Goal: Information Seeking & Learning: Understand process/instructions

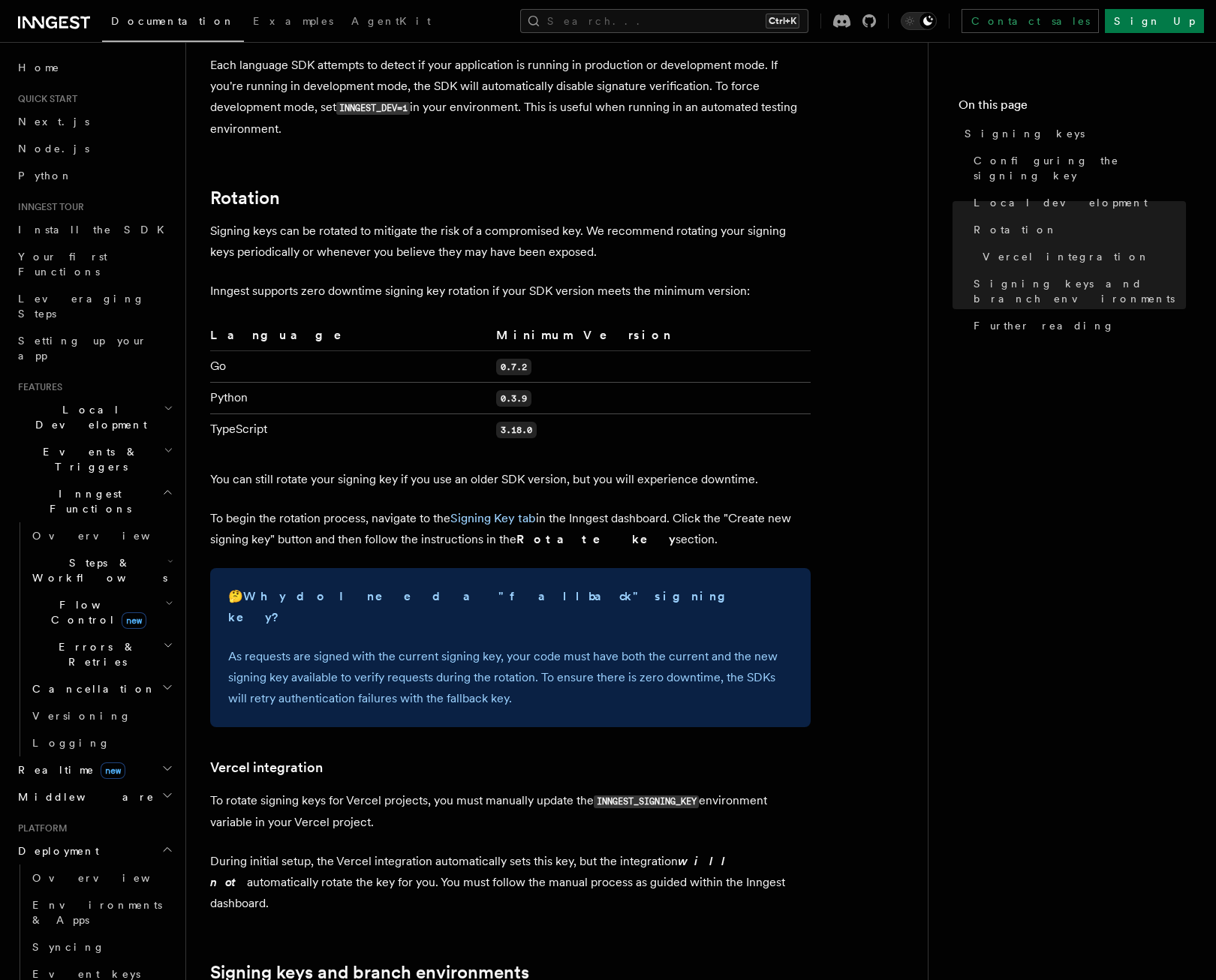
scroll to position [837, 0]
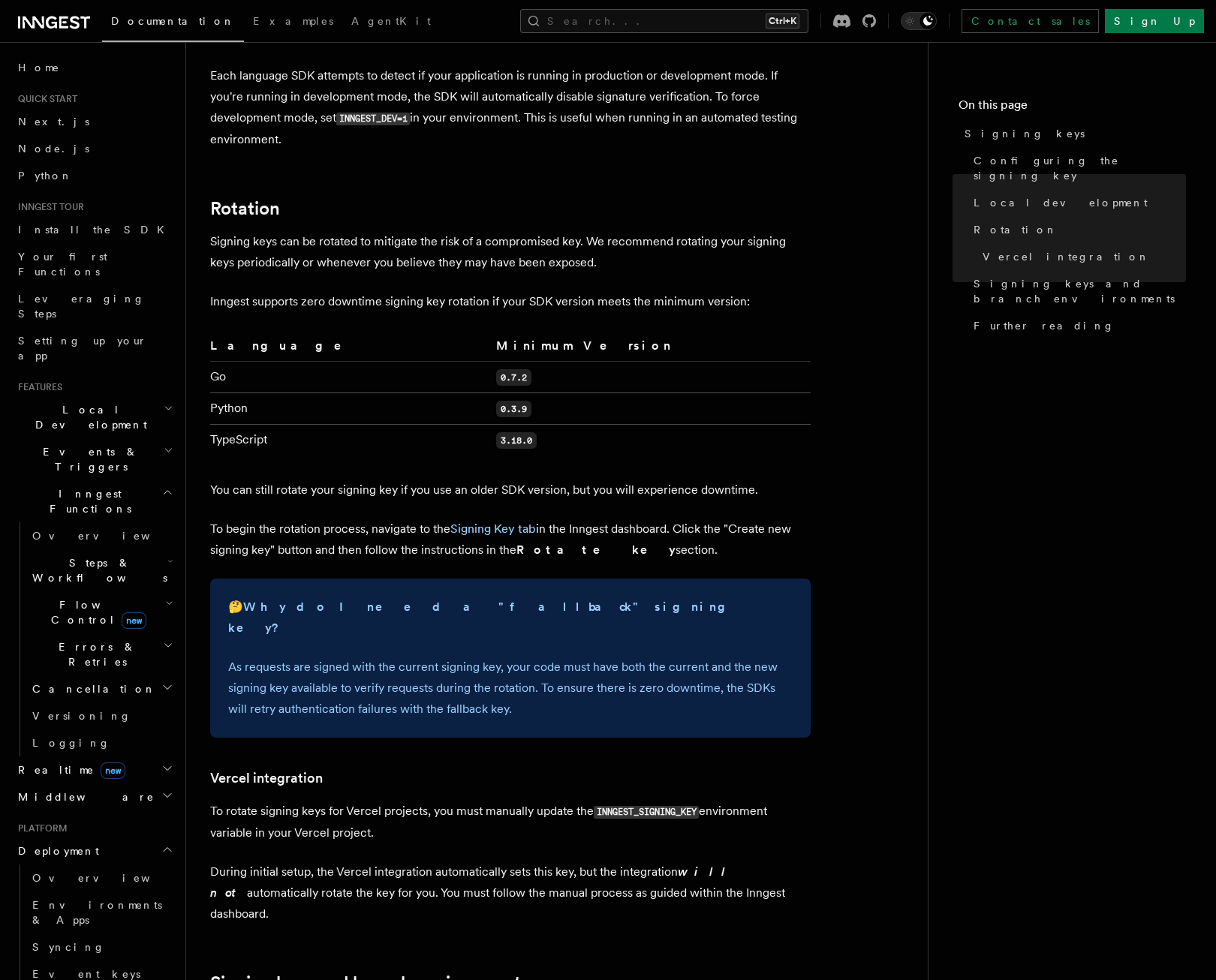
click at [646, 806] on code "INNGEST_SIGNING_KEY" at bounding box center [646, 812] width 105 height 13
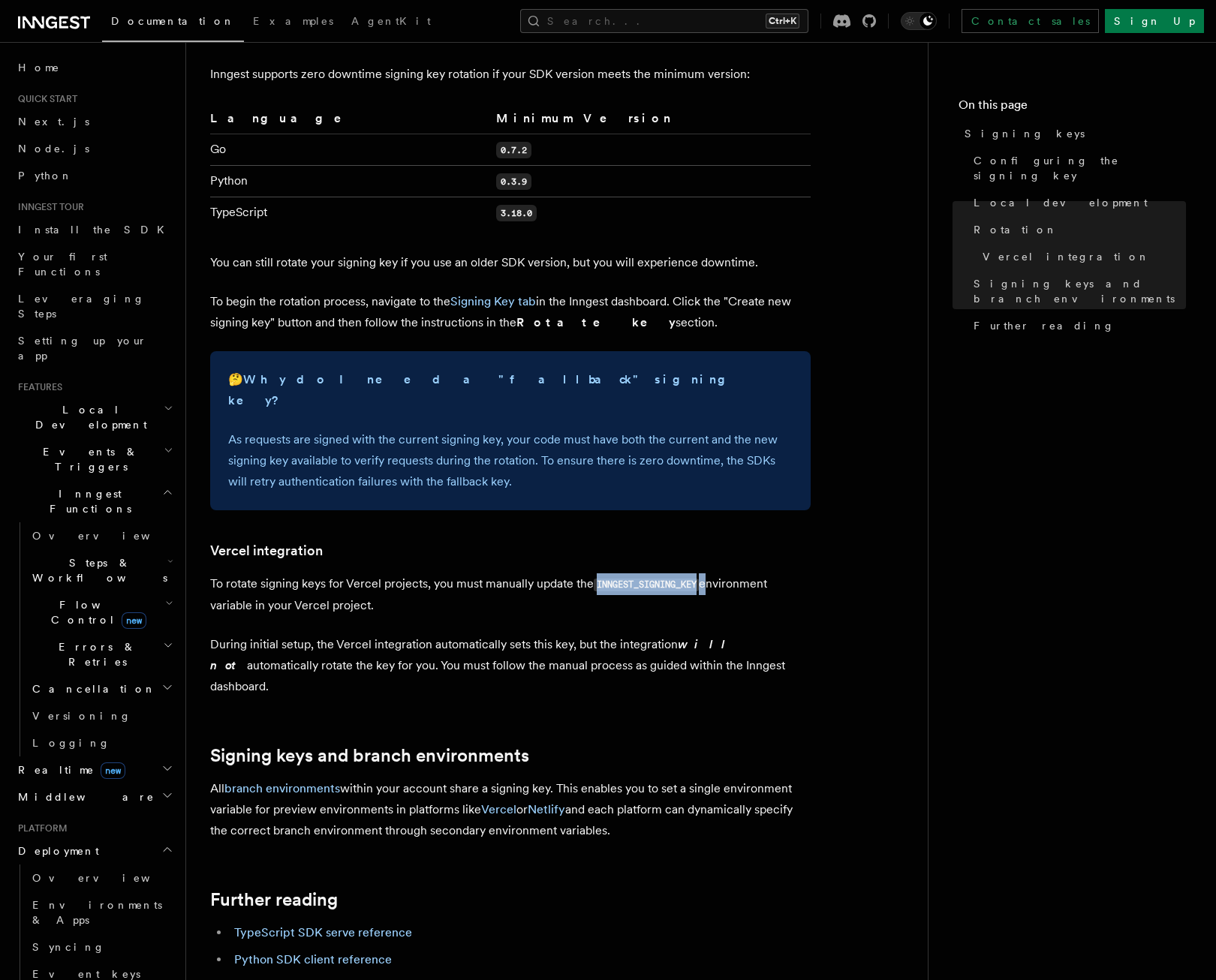
scroll to position [1062, 0]
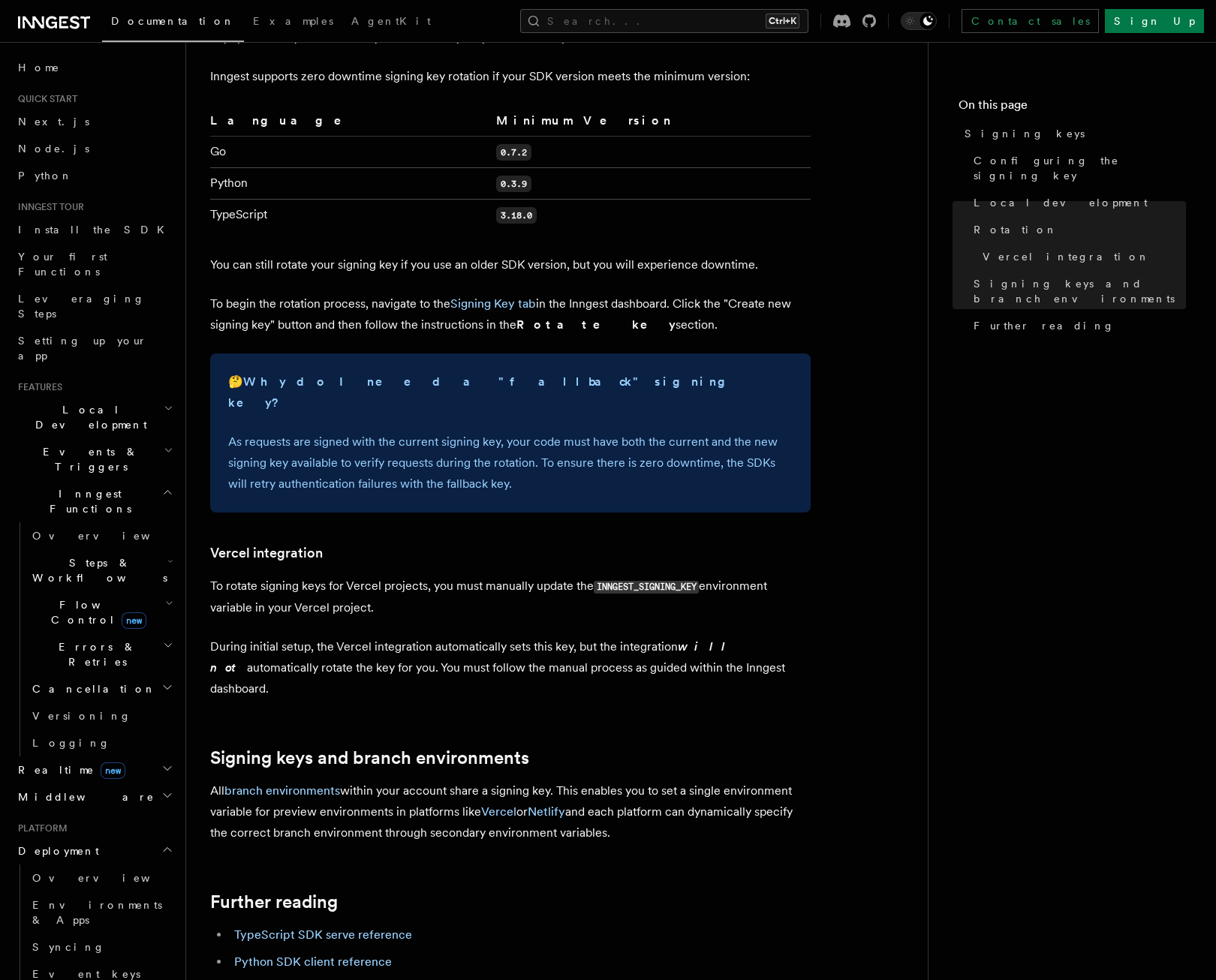
click at [581, 637] on p "During initial setup, the Vercel integration automatically sets this key, but t…" at bounding box center [510, 668] width 601 height 63
click at [589, 637] on p "During initial setup, the Vercel integration automatically sets this key, but t…" at bounding box center [510, 668] width 601 height 63
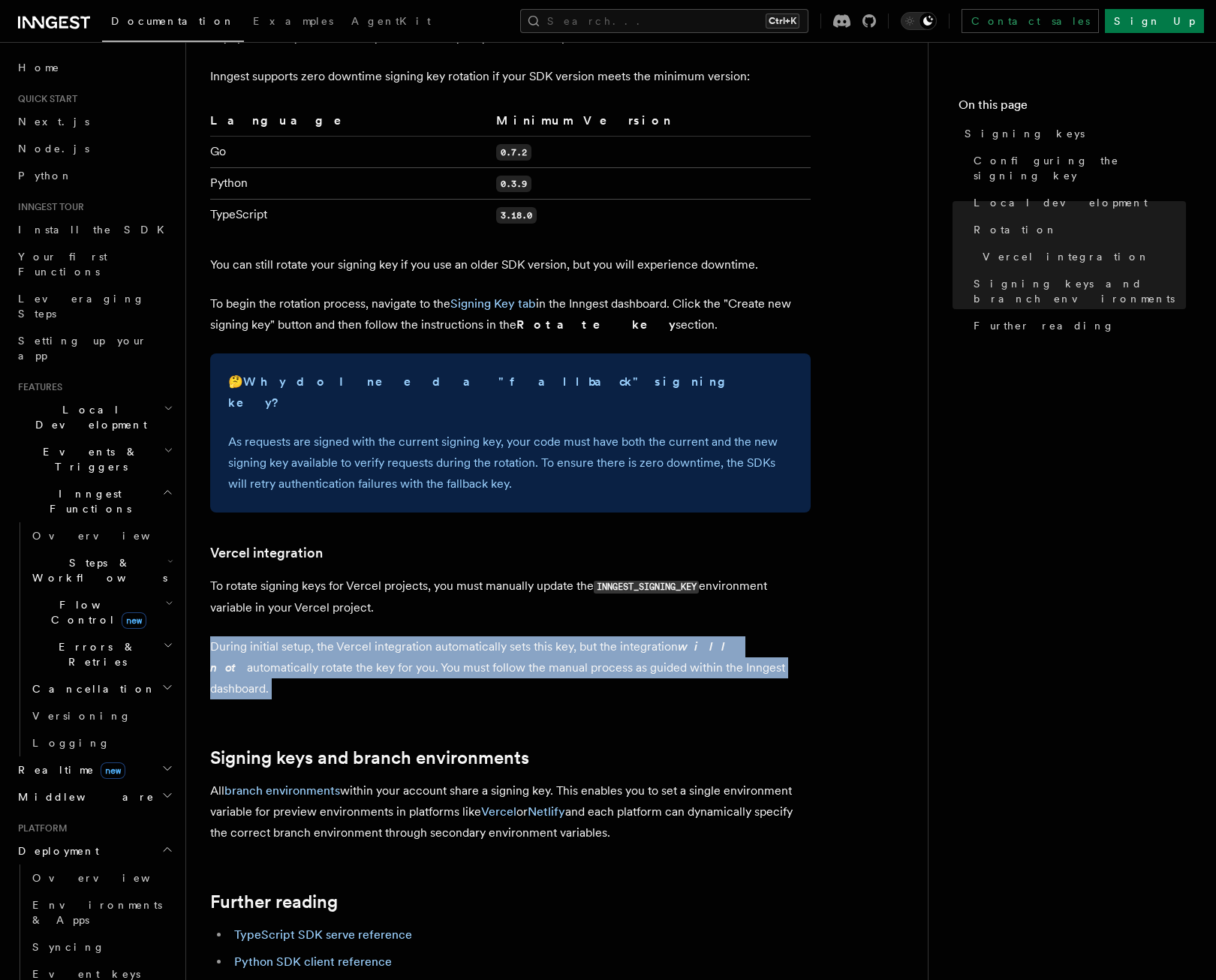
click at [589, 637] on p "During initial setup, the Vercel integration automatically sets this key, but t…" at bounding box center [510, 668] width 601 height 63
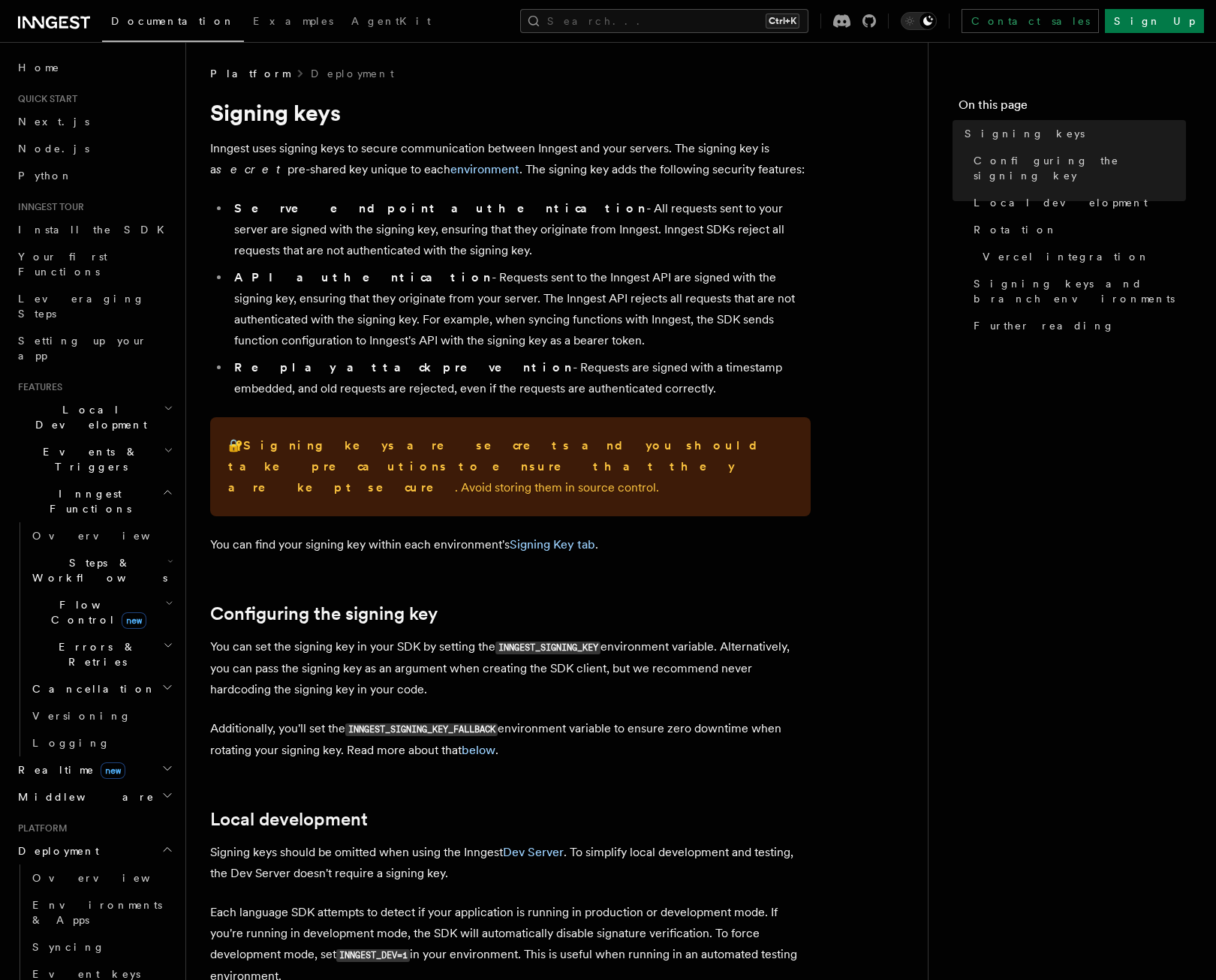
scroll to position [0, 0]
click at [557, 537] on link "Signing Key tab" at bounding box center [553, 544] width 86 height 14
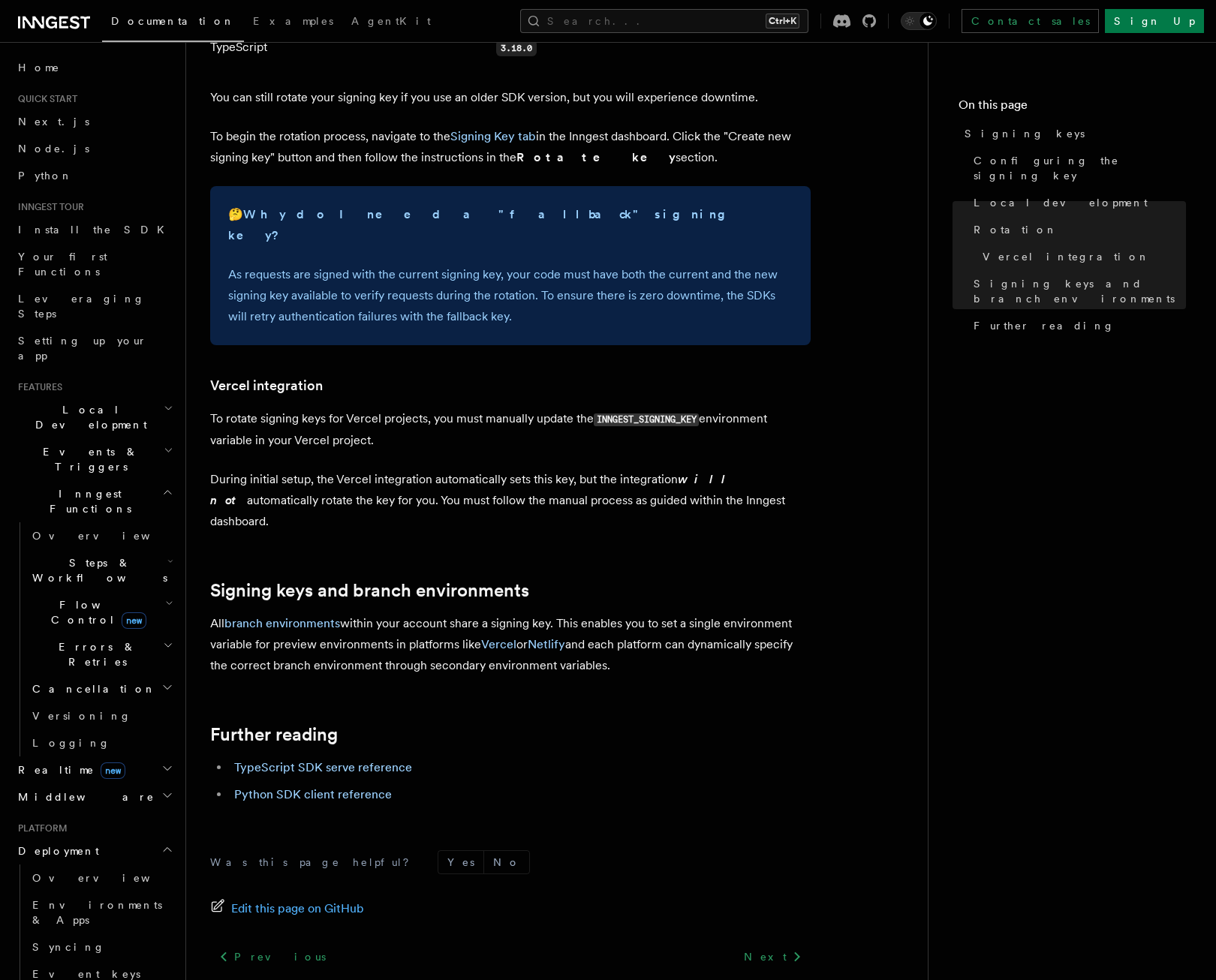
scroll to position [1287, 0]
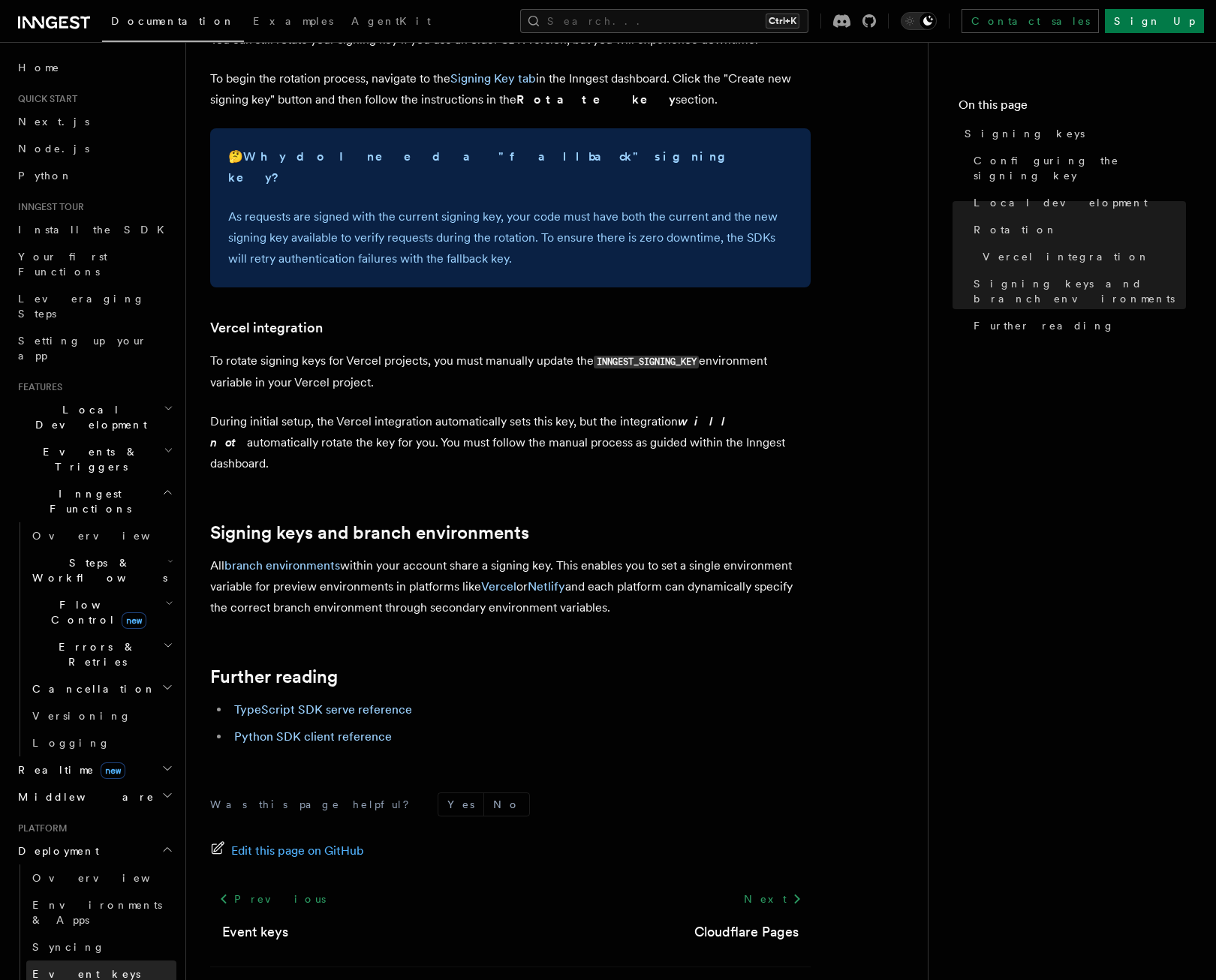
click at [103, 960] on link "Event keys" at bounding box center [101, 973] width 150 height 27
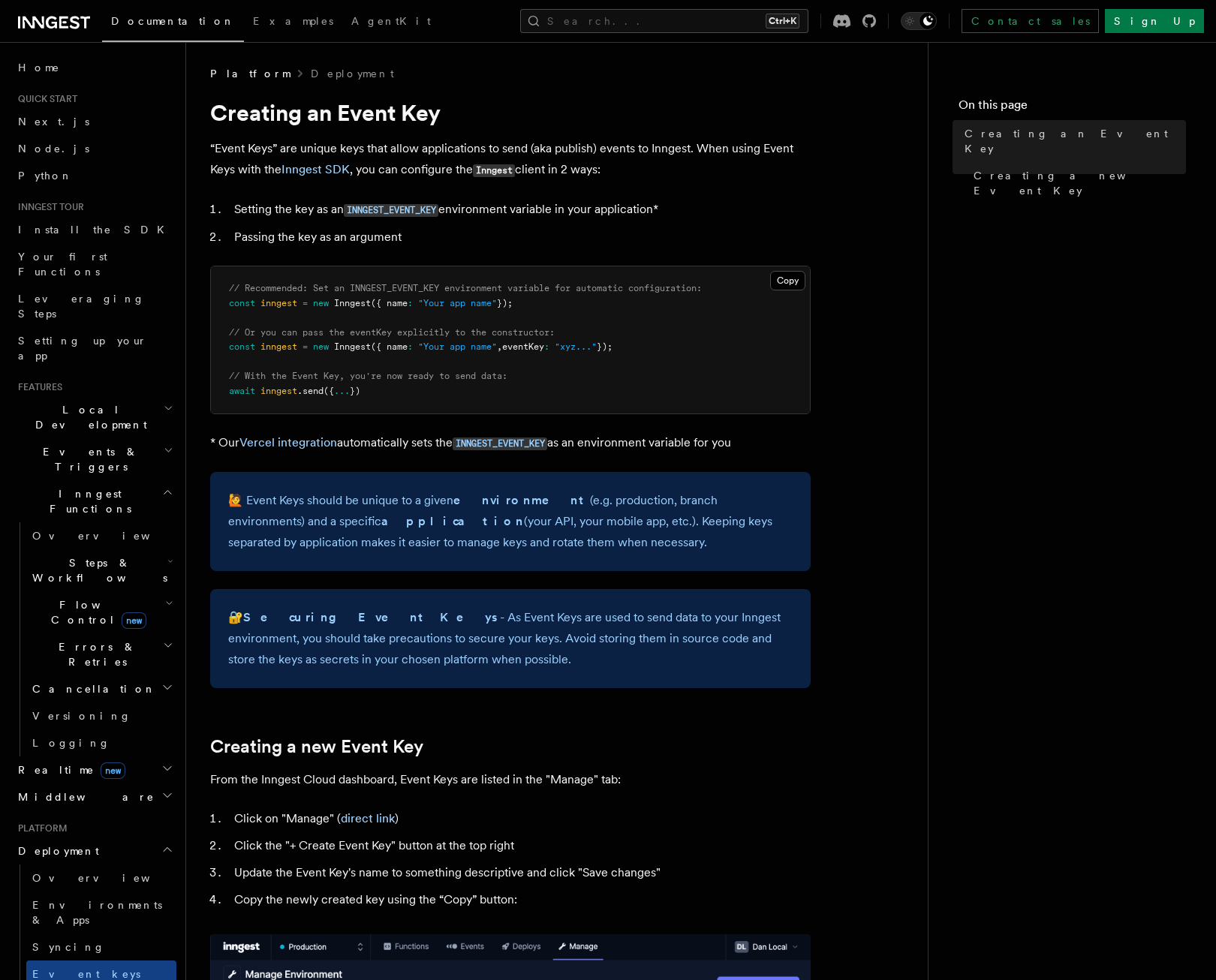
drag, startPoint x: 514, startPoint y: 345, endPoint x: 557, endPoint y: 346, distance: 43.0
click at [545, 346] on span "eventKey" at bounding box center [522, 346] width 42 height 10
copy span "eventKey"
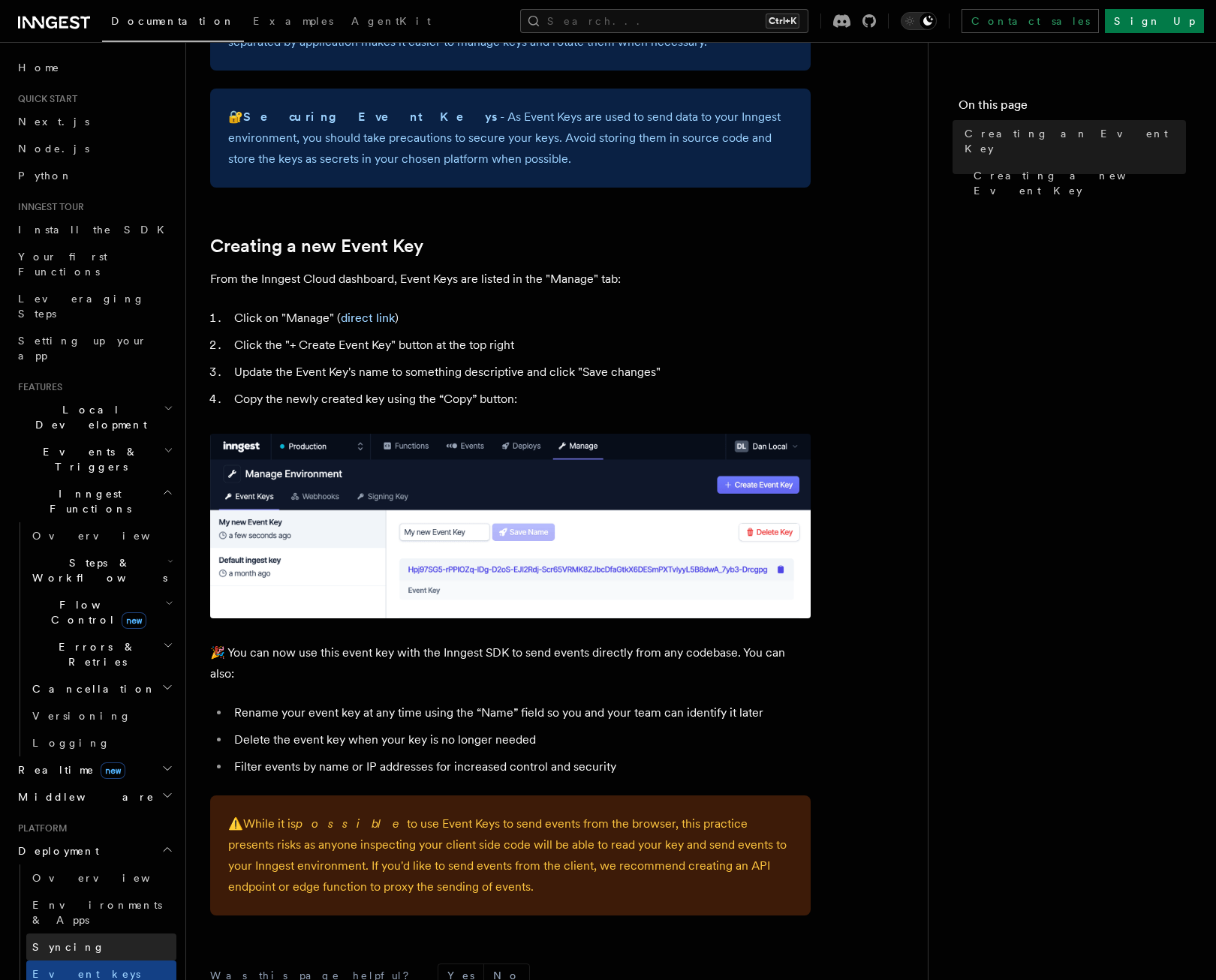
scroll to position [525, 0]
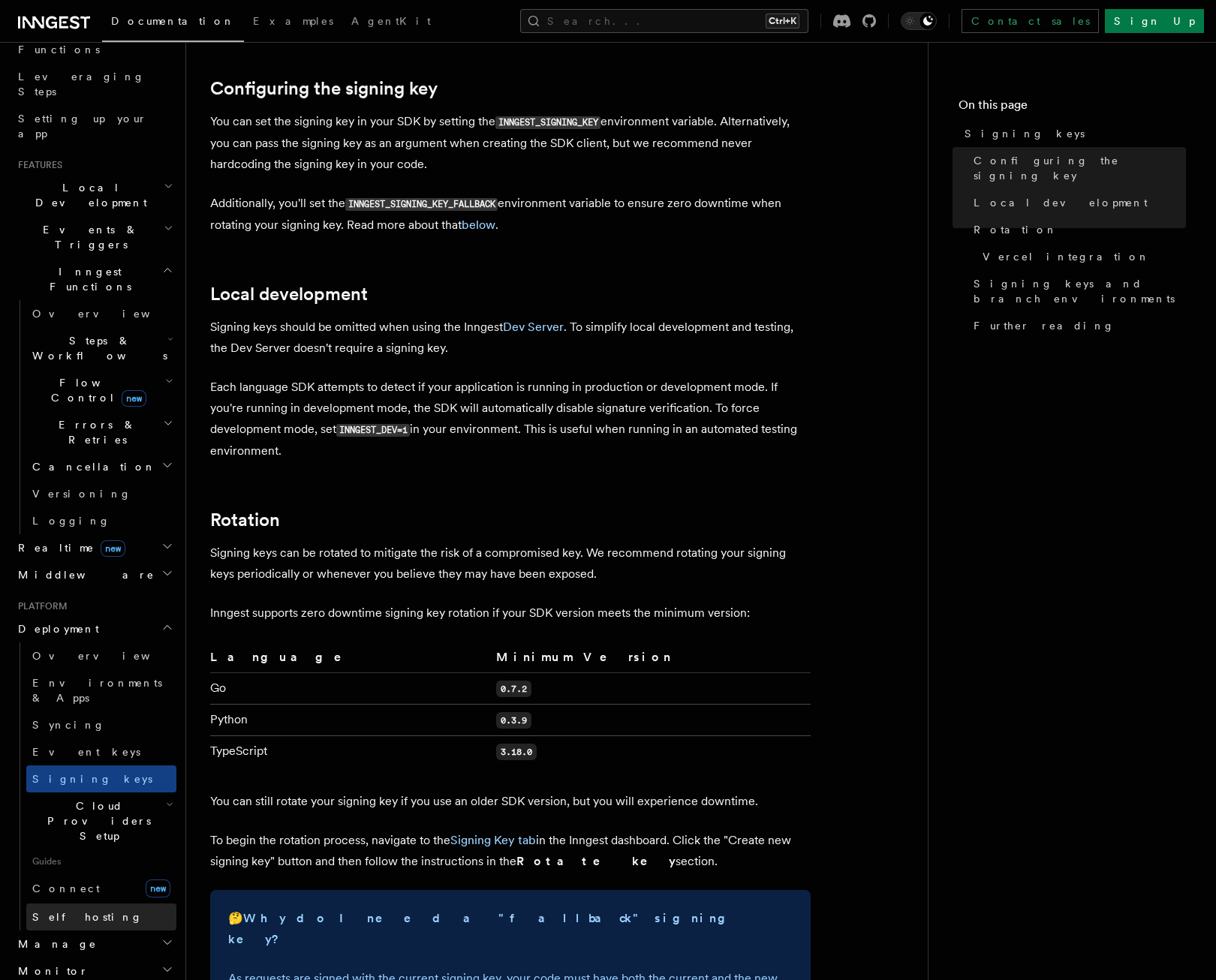
scroll to position [225, 0]
click at [122, 796] on span "Cloud Providers Setup" at bounding box center [96, 818] width 140 height 45
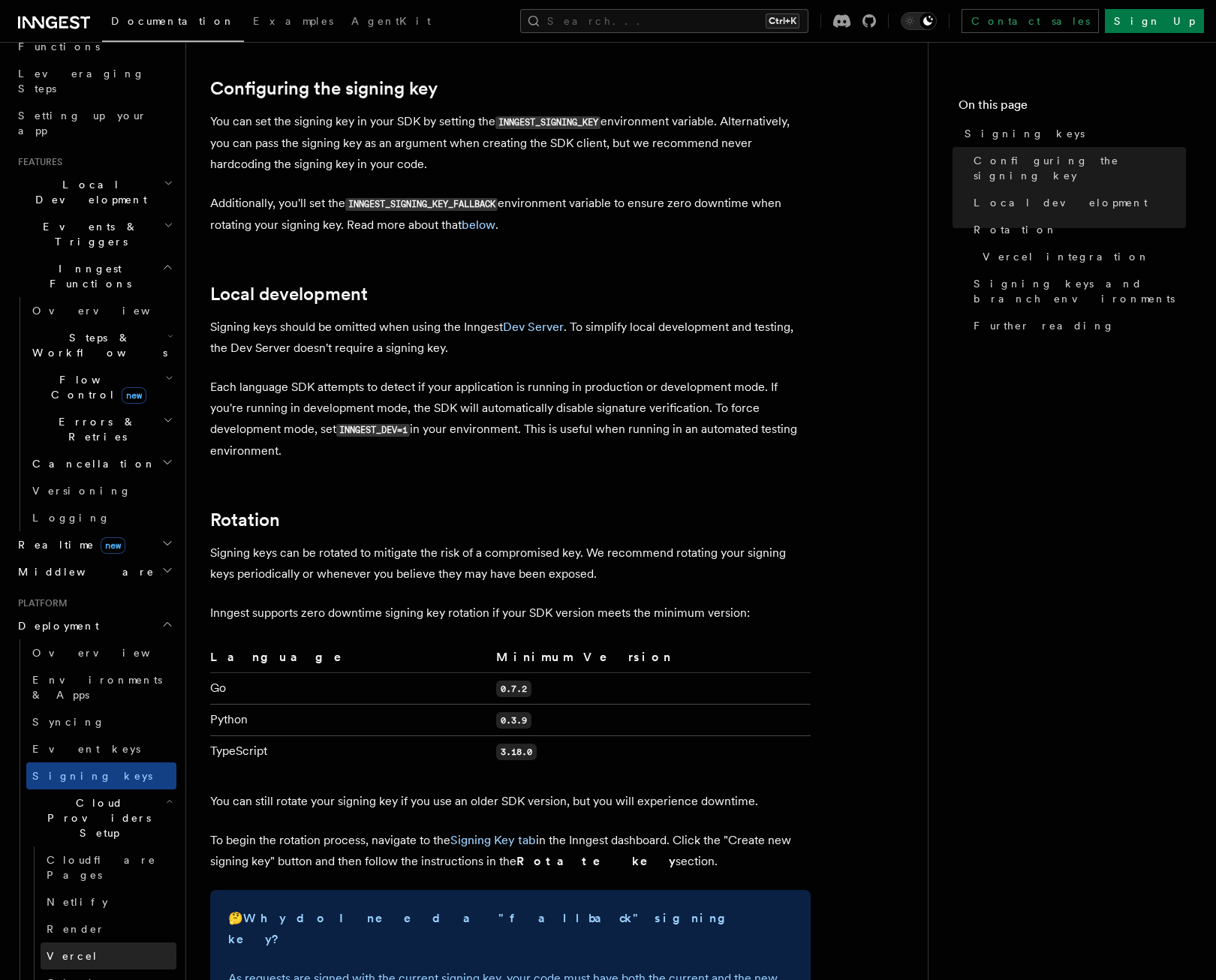
click at [90, 943] on link "Vercel" at bounding box center [109, 956] width 136 height 27
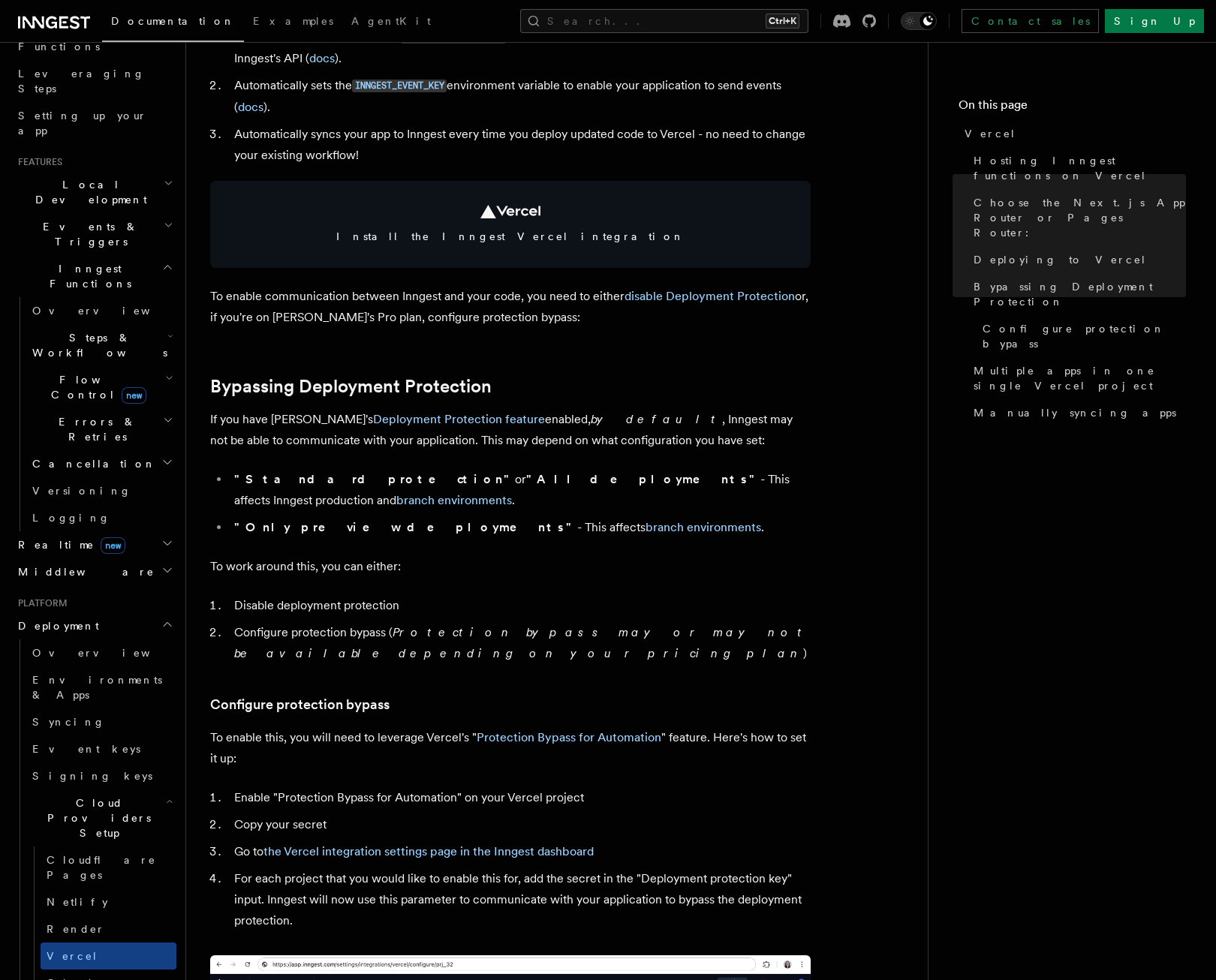
scroll to position [826, 0]
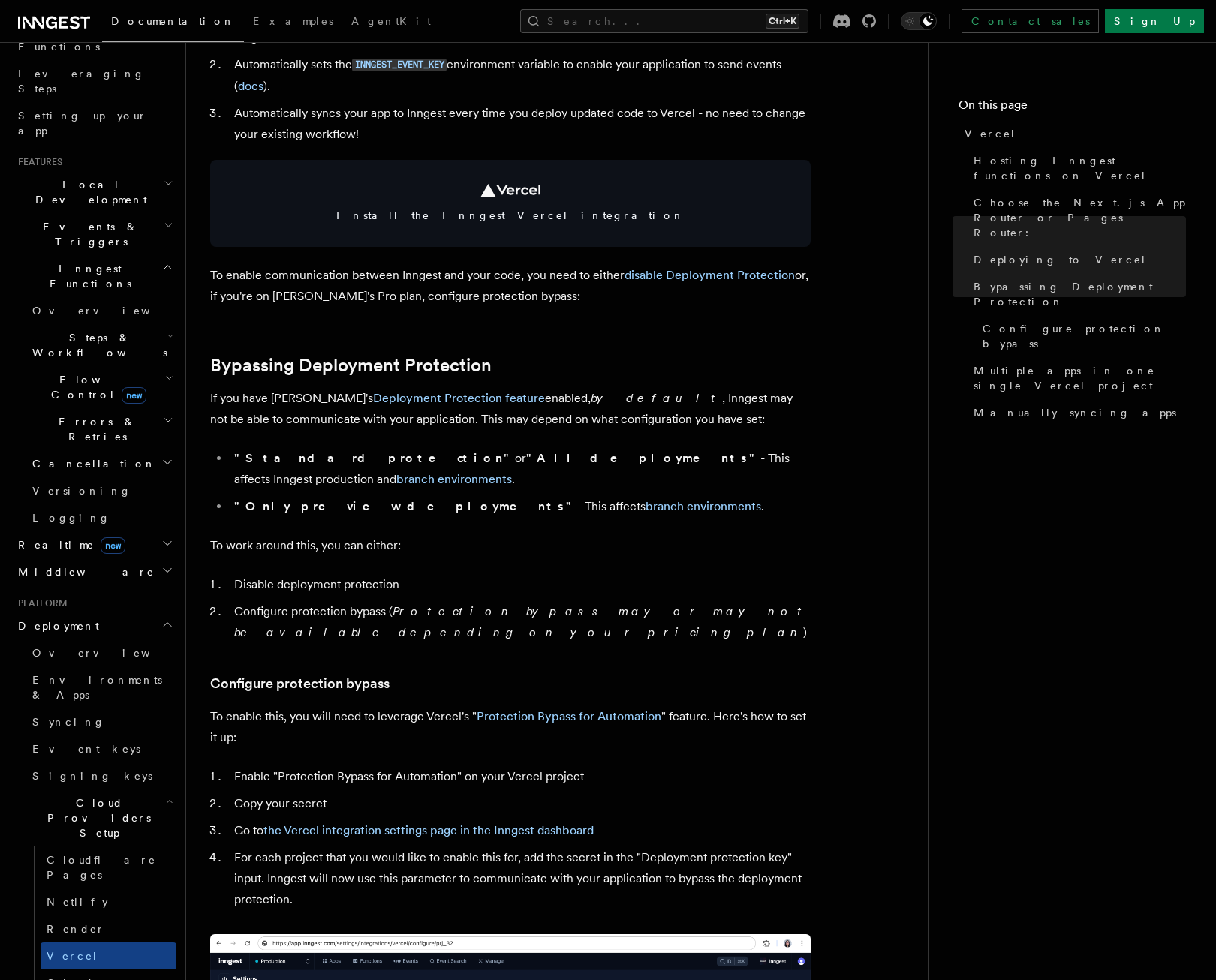
click at [526, 460] on strong ""All deployments"" at bounding box center [643, 458] width 235 height 14
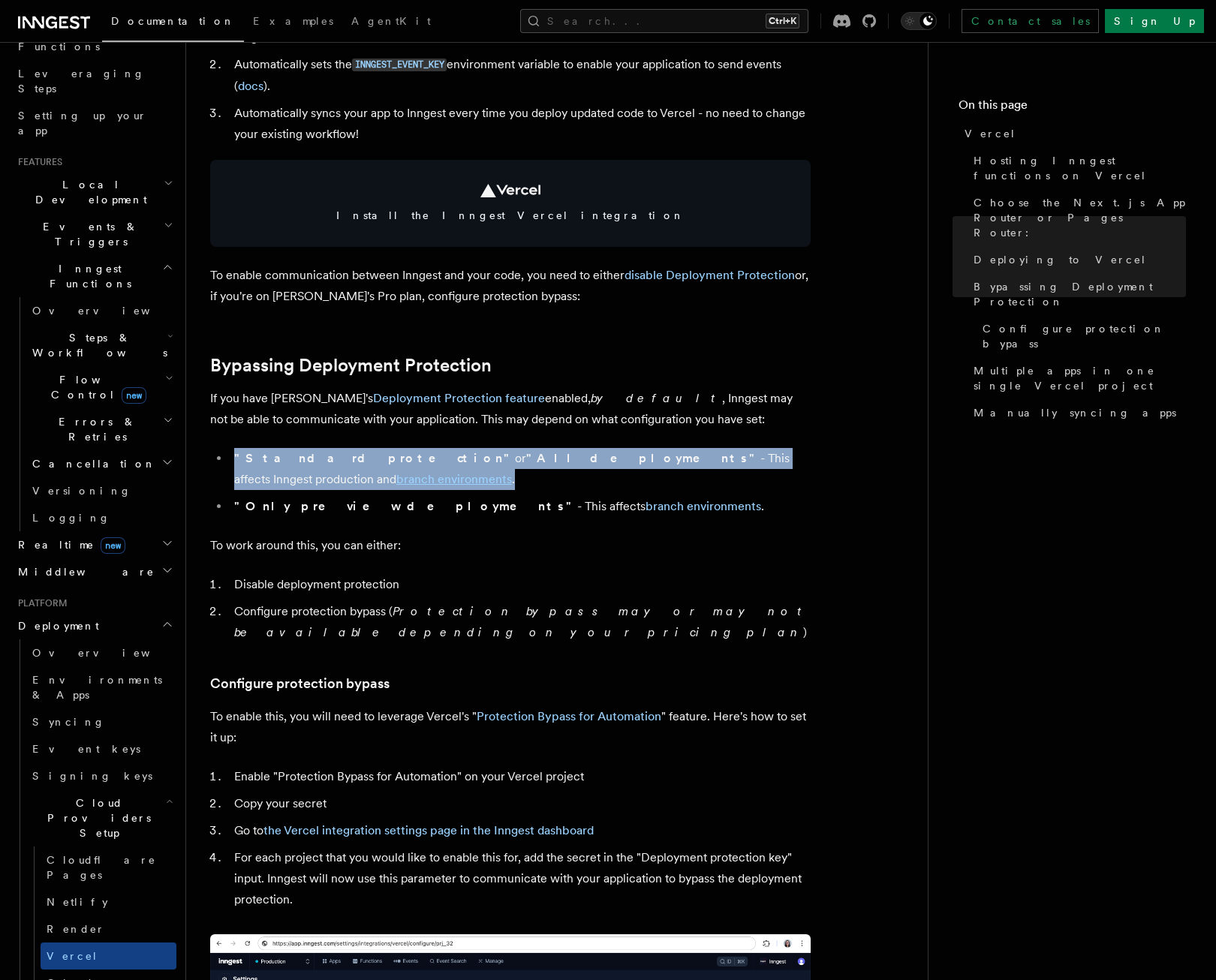
click at [526, 460] on strong ""All deployments"" at bounding box center [643, 458] width 235 height 14
drag, startPoint x: 414, startPoint y: 460, endPoint x: 377, endPoint y: 462, distance: 37.1
click at [526, 462] on strong ""All deployments"" at bounding box center [643, 458] width 235 height 14
click at [526, 453] on strong ""All deployments"" at bounding box center [643, 458] width 235 height 14
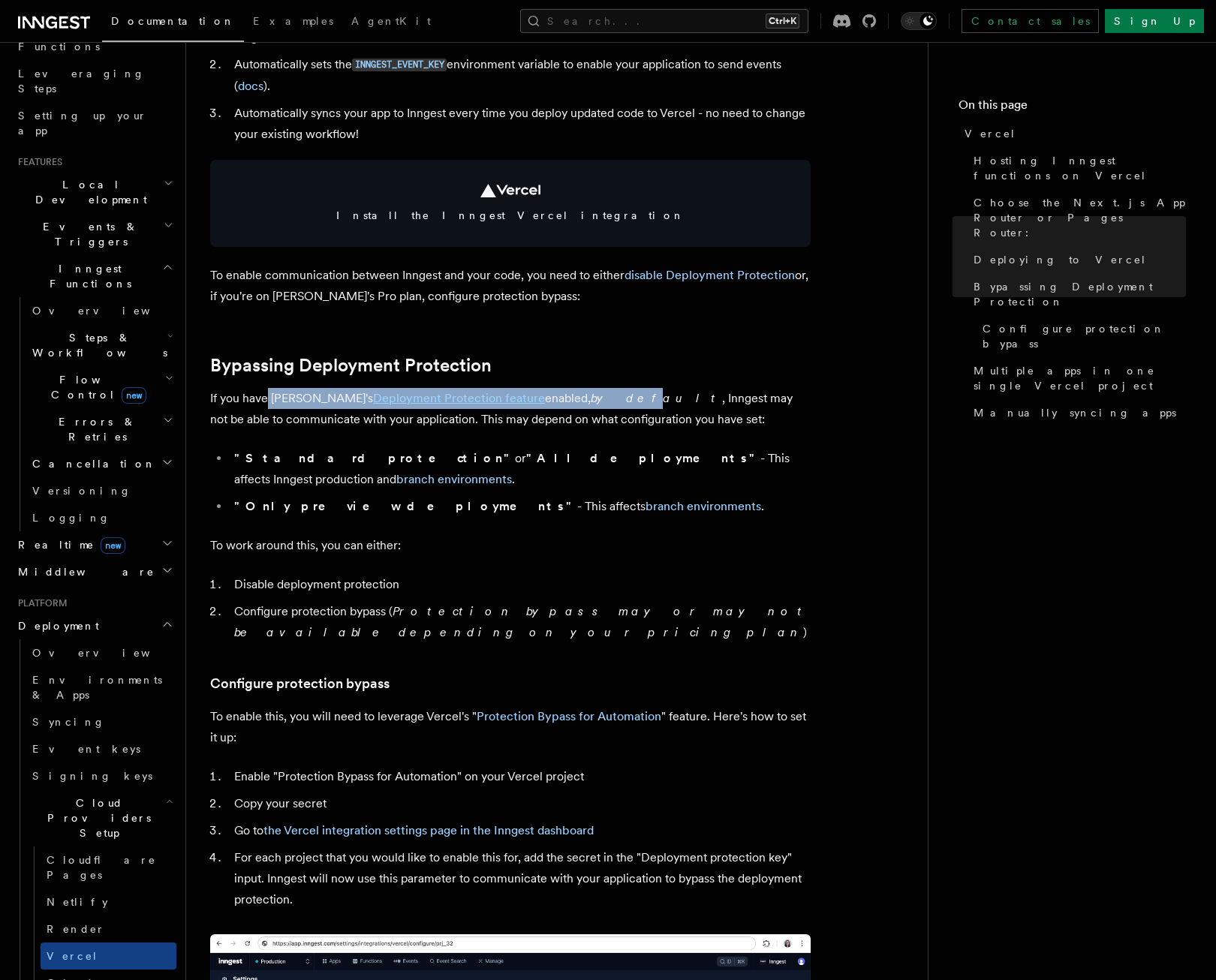
drag, startPoint x: 264, startPoint y: 395, endPoint x: 564, endPoint y: 406, distance: 300.2
click at [564, 406] on p "If you have Vercel's Deployment Protection feature enabled, by default , Innges…" at bounding box center [510, 409] width 601 height 42
click at [519, 405] on p "If you have Vercel's Deployment Protection feature enabled, by default , Innges…" at bounding box center [510, 409] width 601 height 42
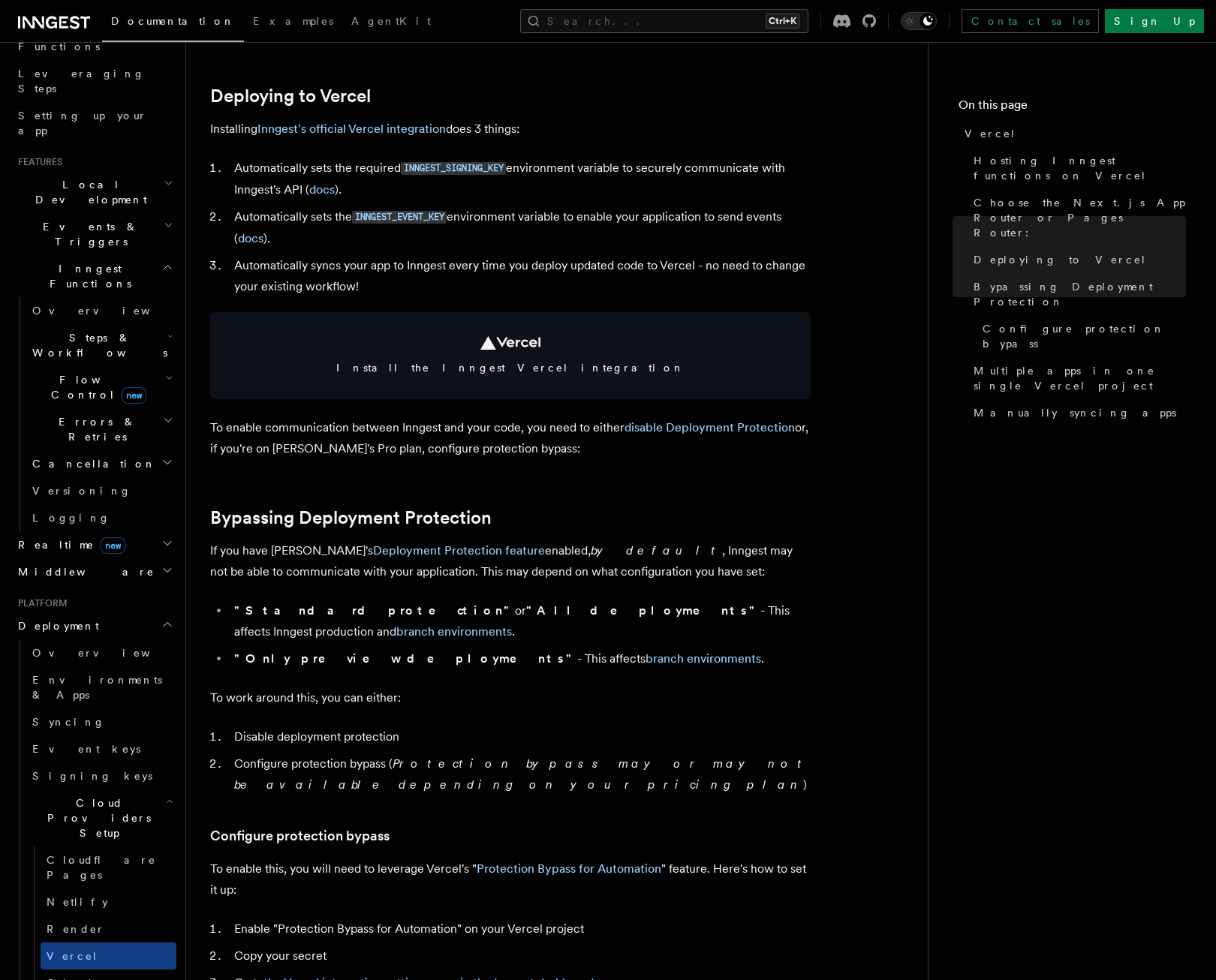
scroll to position [669, 0]
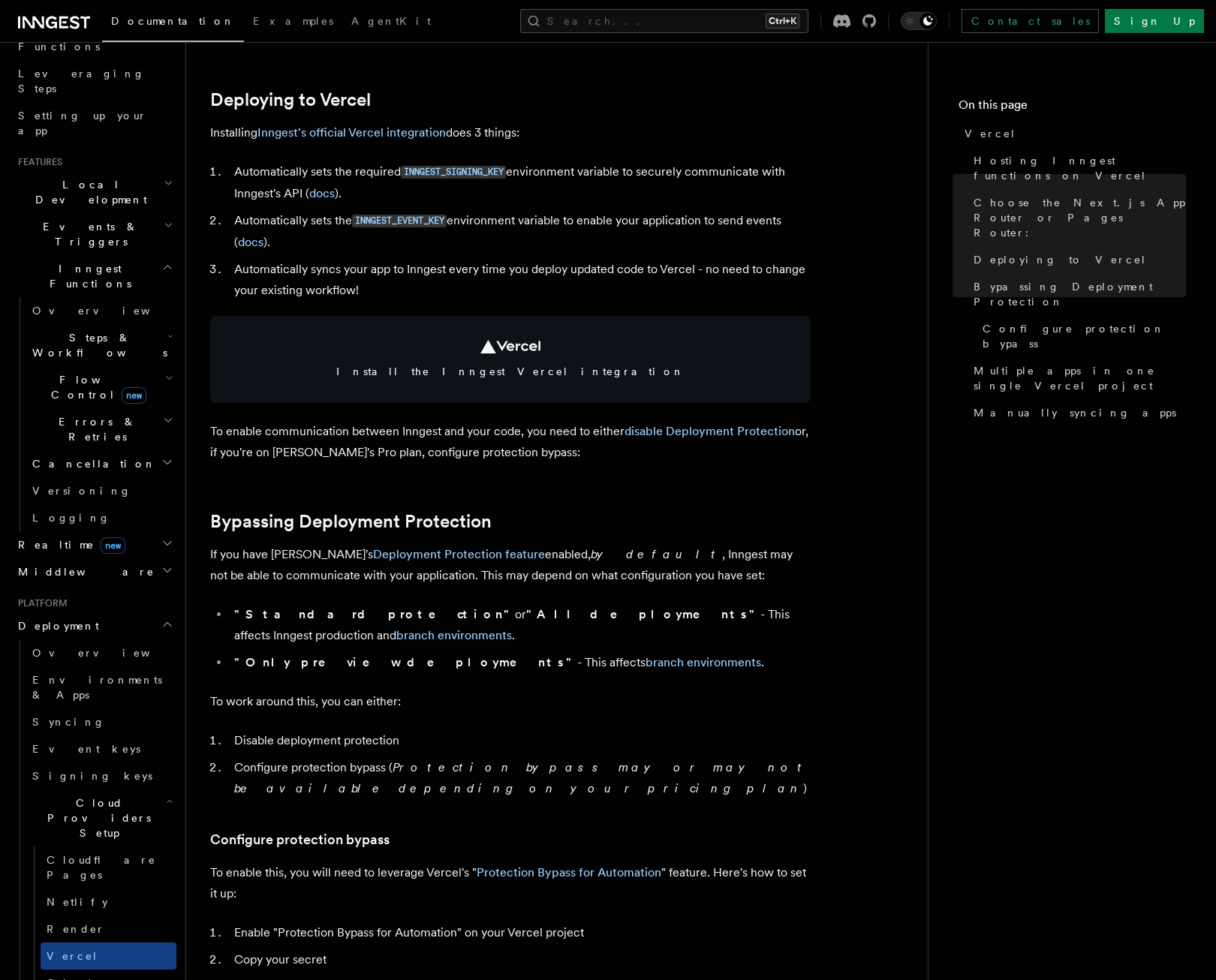
click at [414, 435] on p "To enable communication between Inngest and your code, you need to either disab…" at bounding box center [510, 441] width 601 height 42
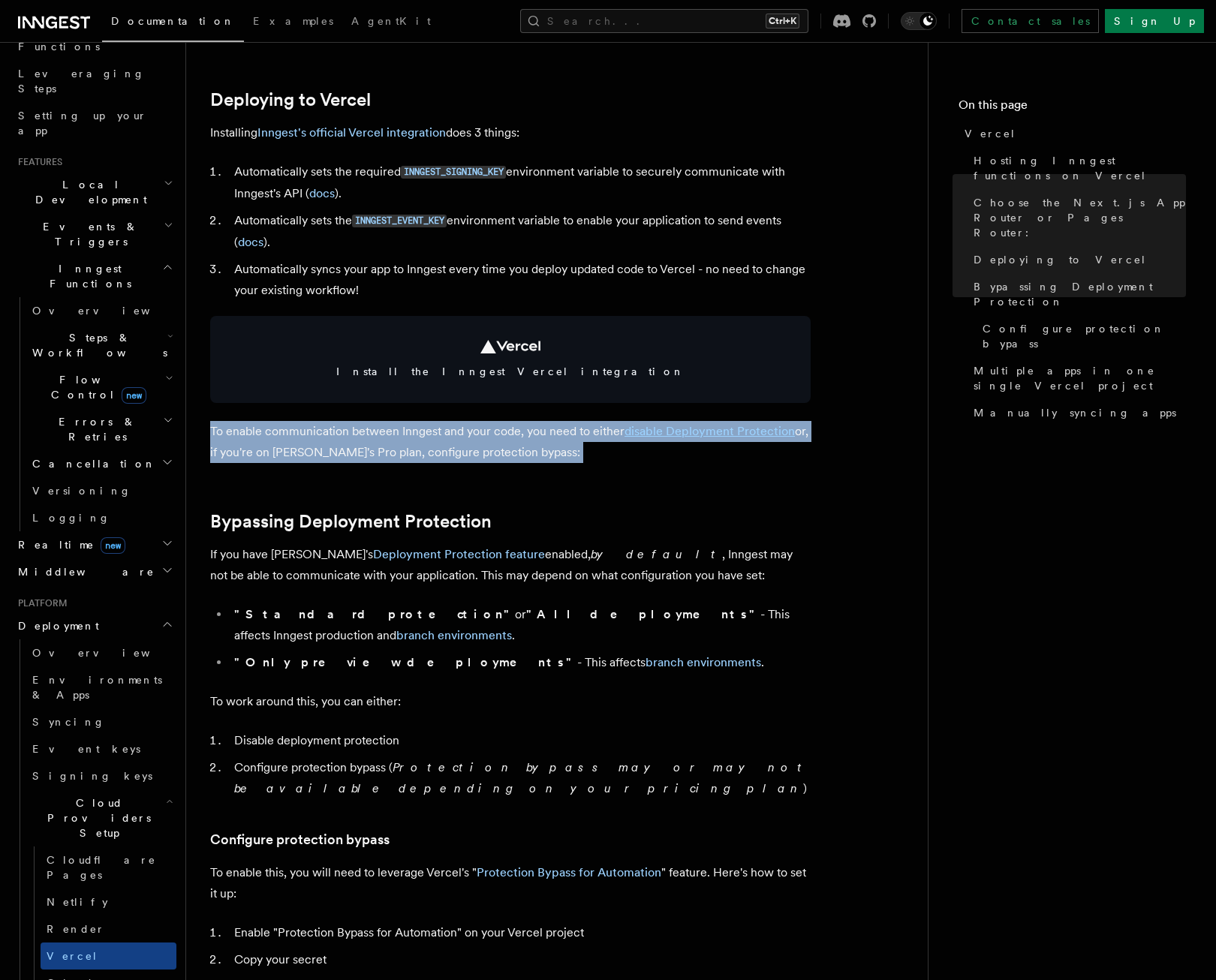
click at [414, 435] on p "To enable communication between Inngest and your code, you need to either disab…" at bounding box center [510, 441] width 601 height 42
click at [417, 430] on p "To enable communication between Inngest and your code, you need to either disab…" at bounding box center [510, 441] width 601 height 42
click at [485, 420] on article "Platform Deployment Cloud Providers Setup Vercel Inngest enables you to host yo…" at bounding box center [557, 960] width 694 height 3127
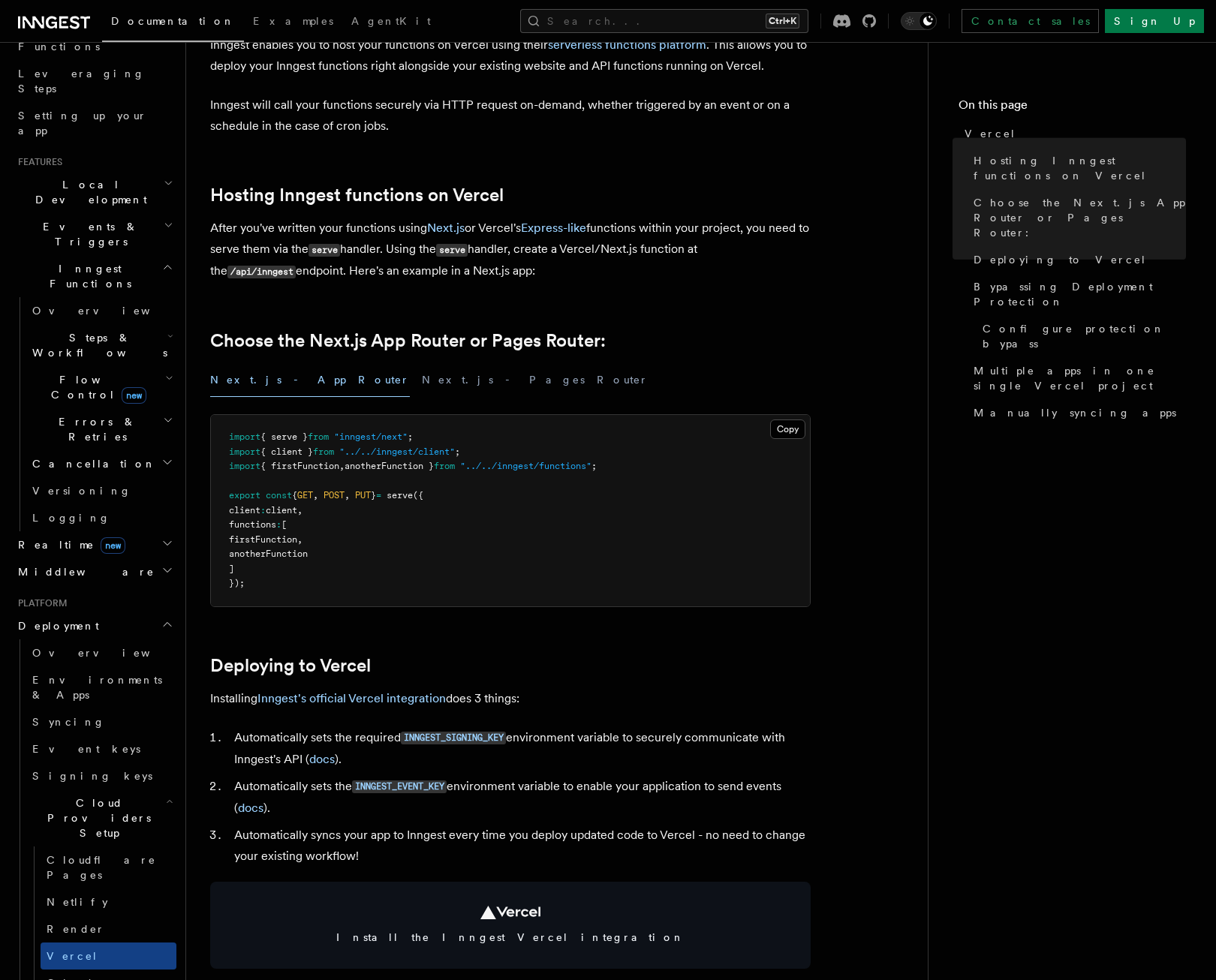
scroll to position [0, 0]
